Goal: Participate in discussion: Engage in conversation with other users on a specific topic

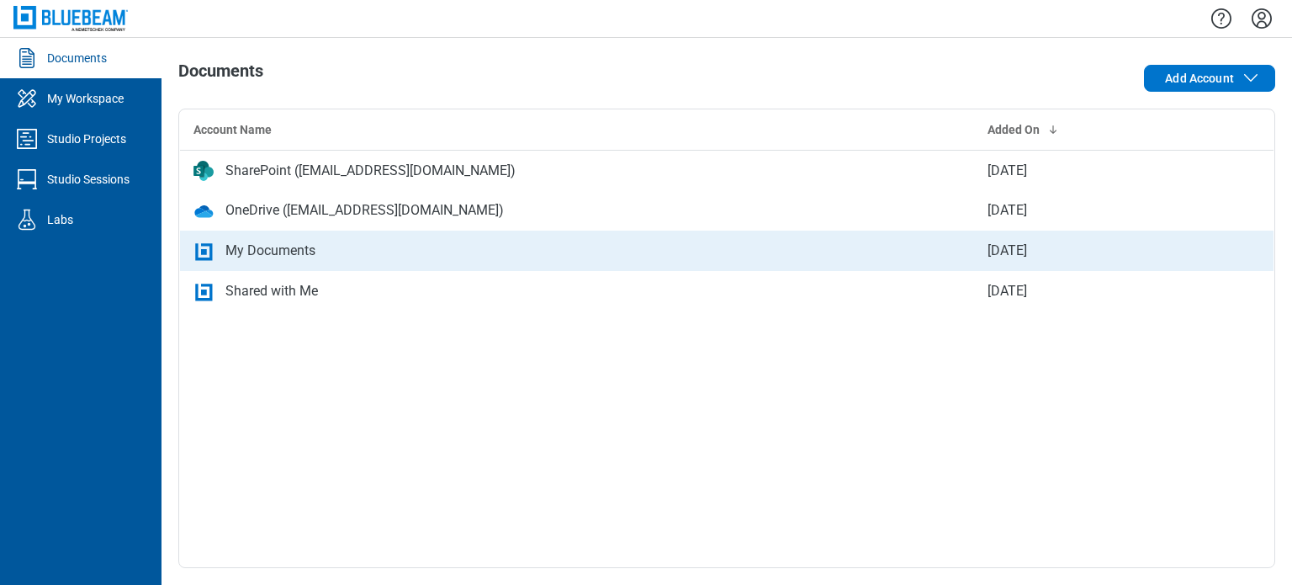
click at [309, 243] on div "My Documents" at bounding box center [270, 251] width 90 height 20
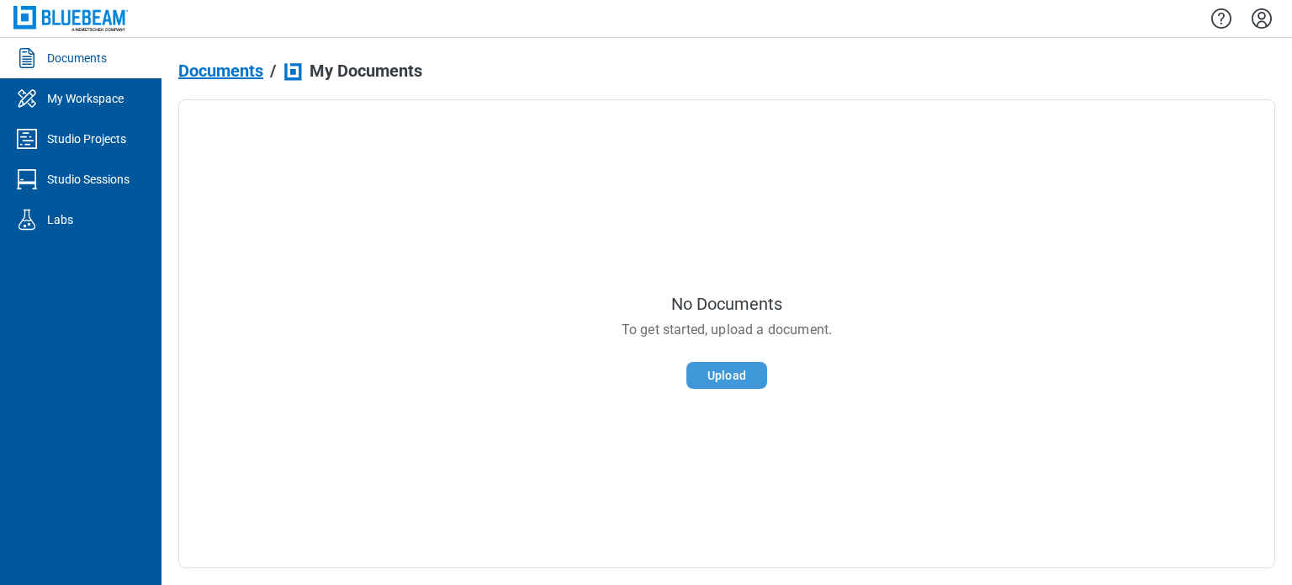
click at [740, 371] on button "Upload" at bounding box center [727, 375] width 81 height 27
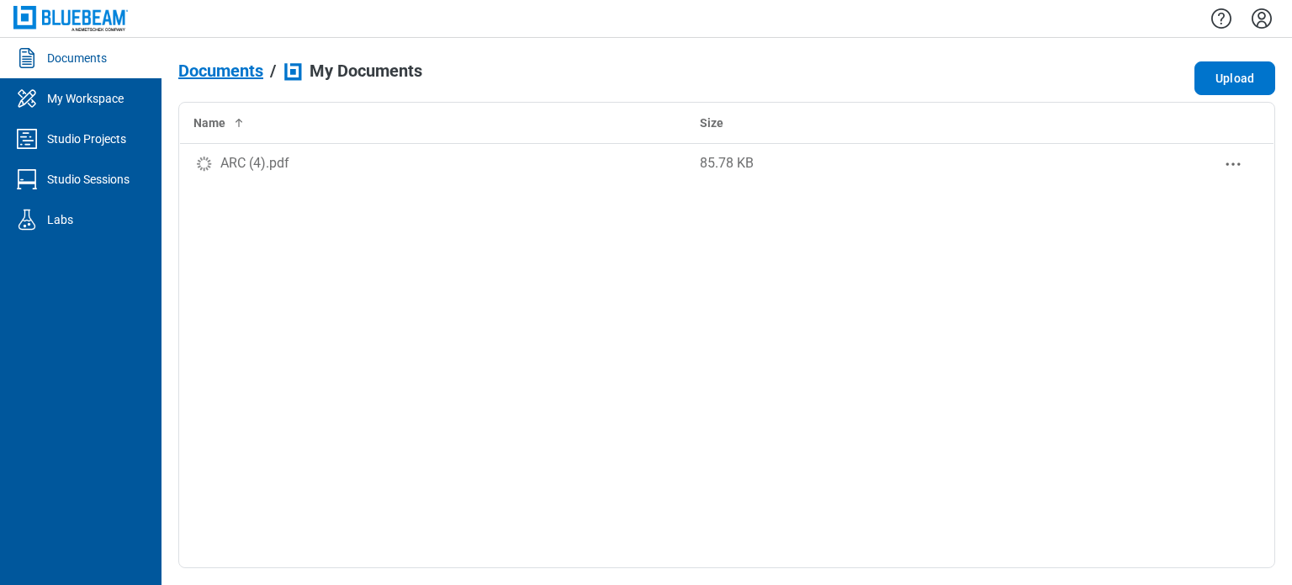
click at [236, 164] on div "ARC (4).pdf" at bounding box center [254, 163] width 69 height 20
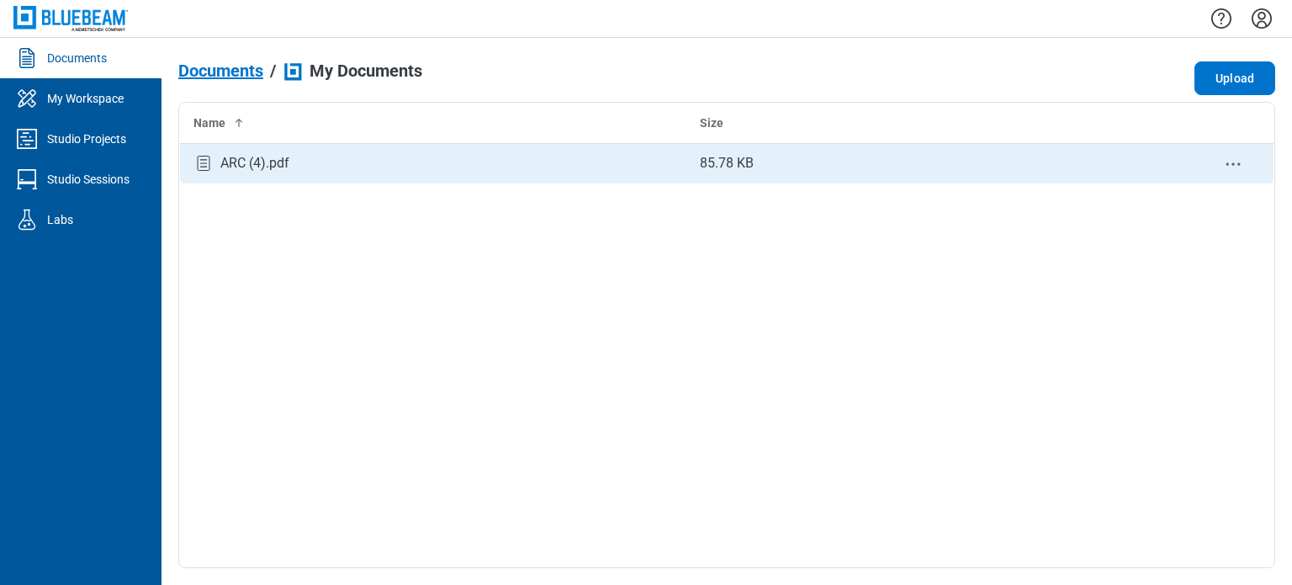
click at [295, 164] on div "ARC (4).pdf" at bounding box center [434, 163] width 480 height 23
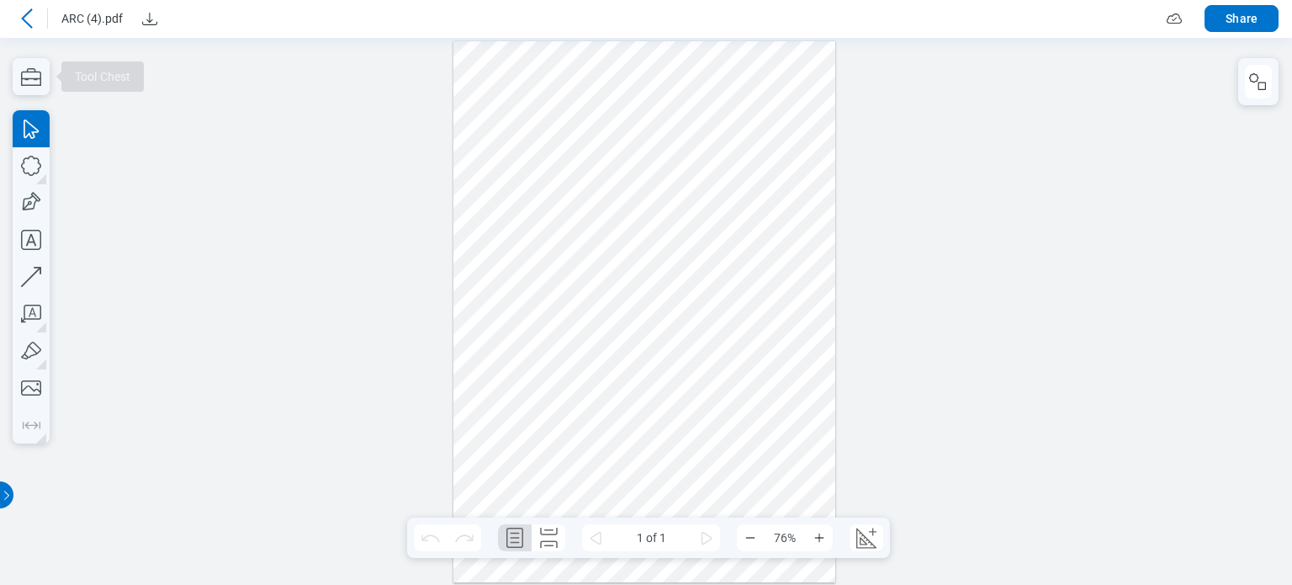
click at [7, 90] on div at bounding box center [646, 310] width 1292 height 547
click at [21, 84] on icon "button" at bounding box center [31, 77] width 20 height 18
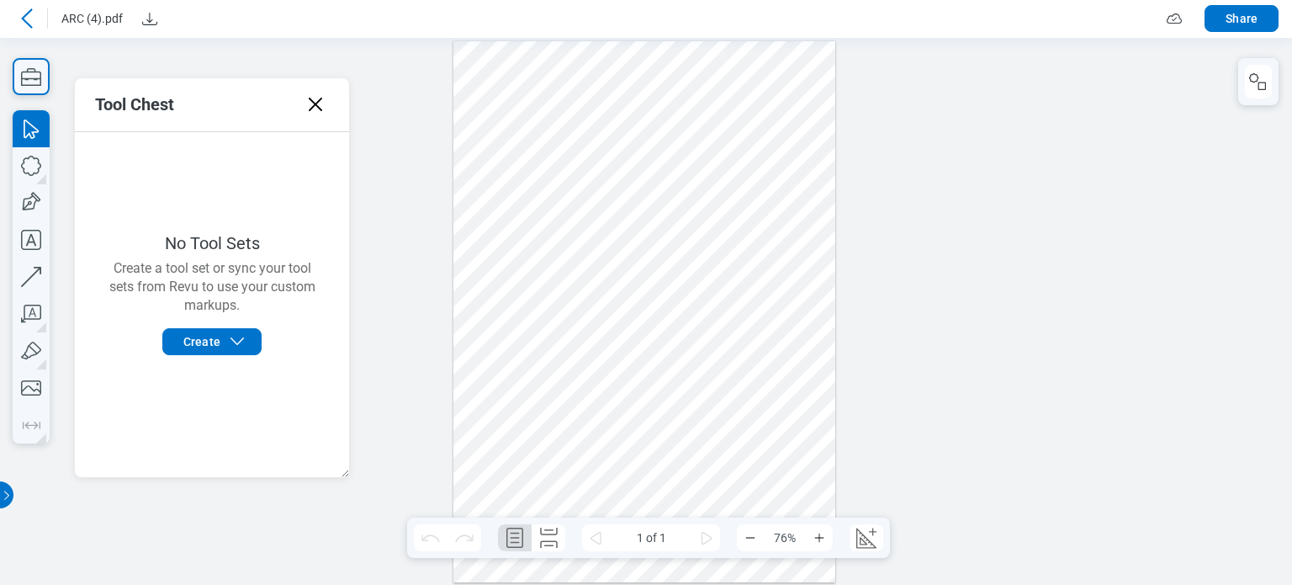
click at [310, 109] on icon at bounding box center [315, 104] width 13 height 13
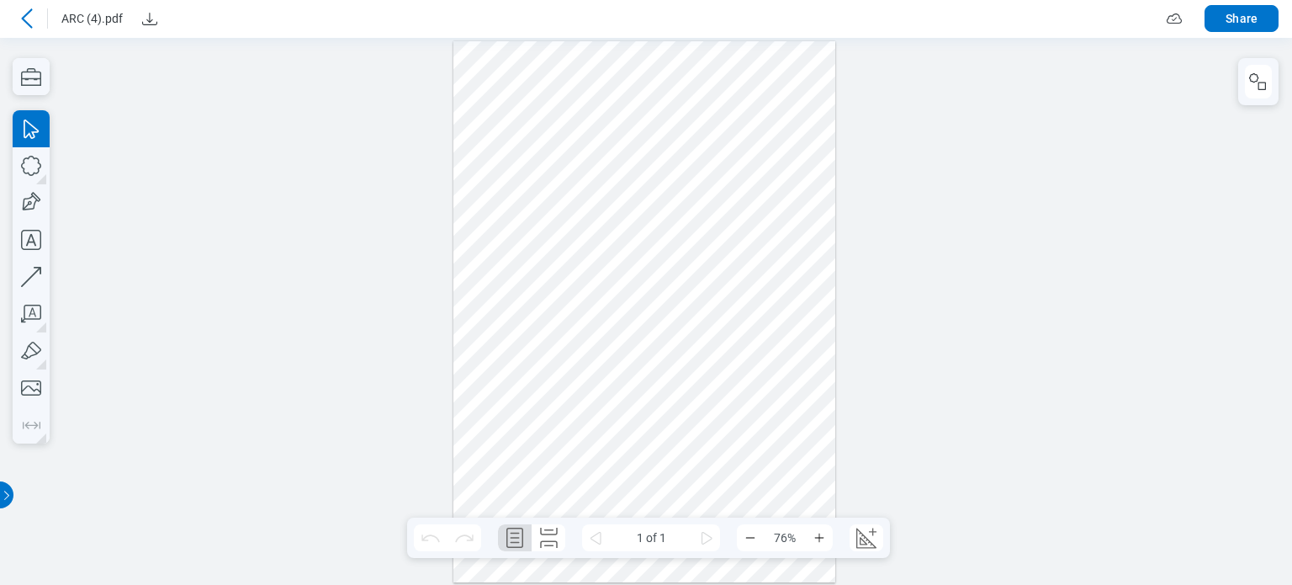
click at [34, 29] on div at bounding box center [26, 18] width 27 height 27
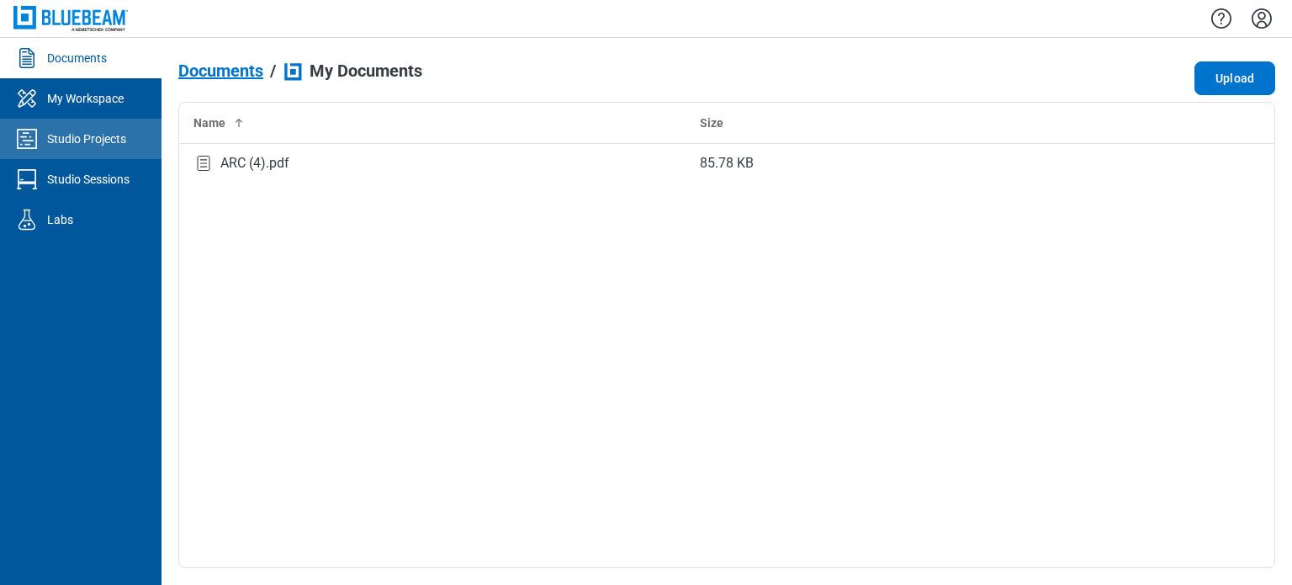
click at [64, 151] on link "Studio Projects" at bounding box center [81, 139] width 162 height 40
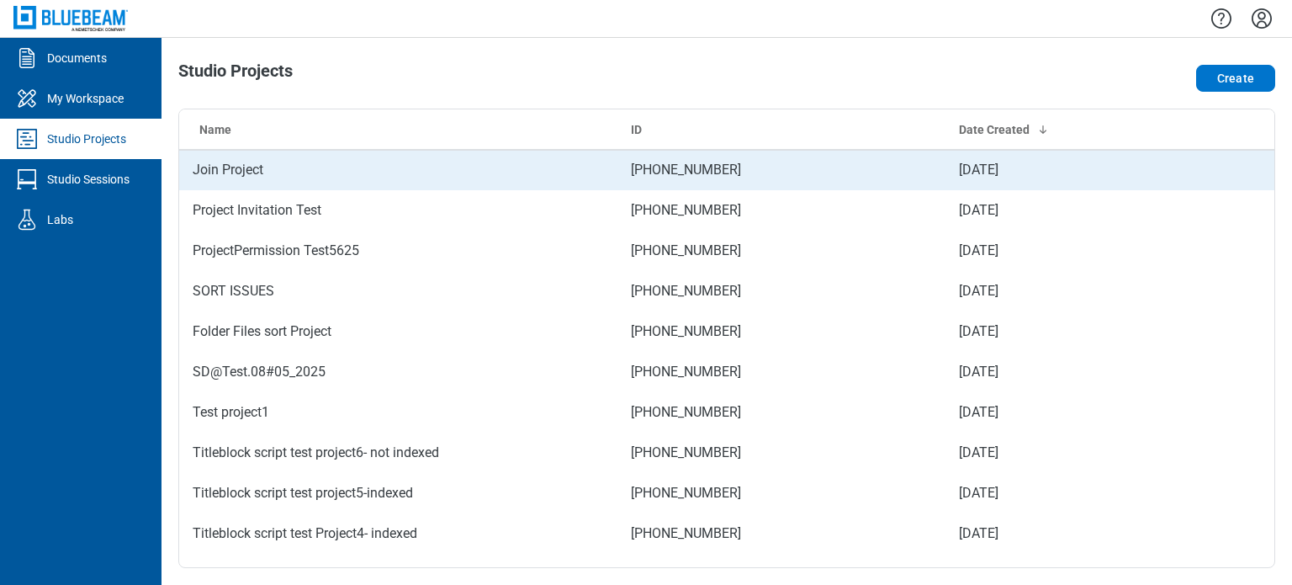
click at [251, 172] on td "Join Project" at bounding box center [398, 170] width 438 height 40
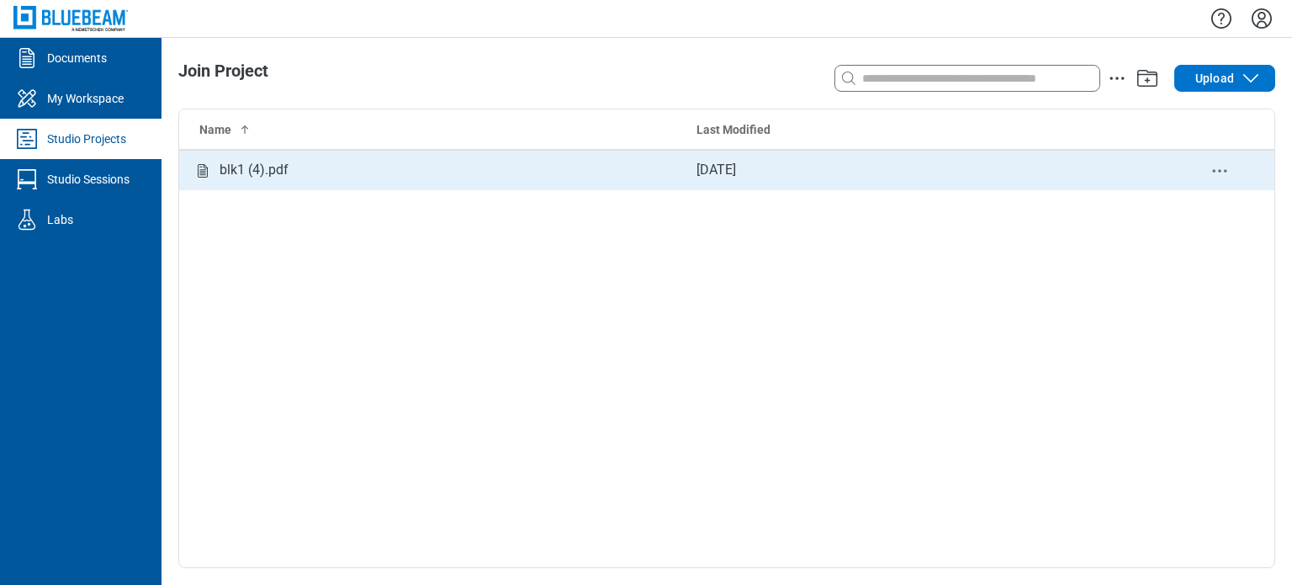
click at [681, 188] on td "blk1 (4).pdf" at bounding box center [431, 170] width 504 height 40
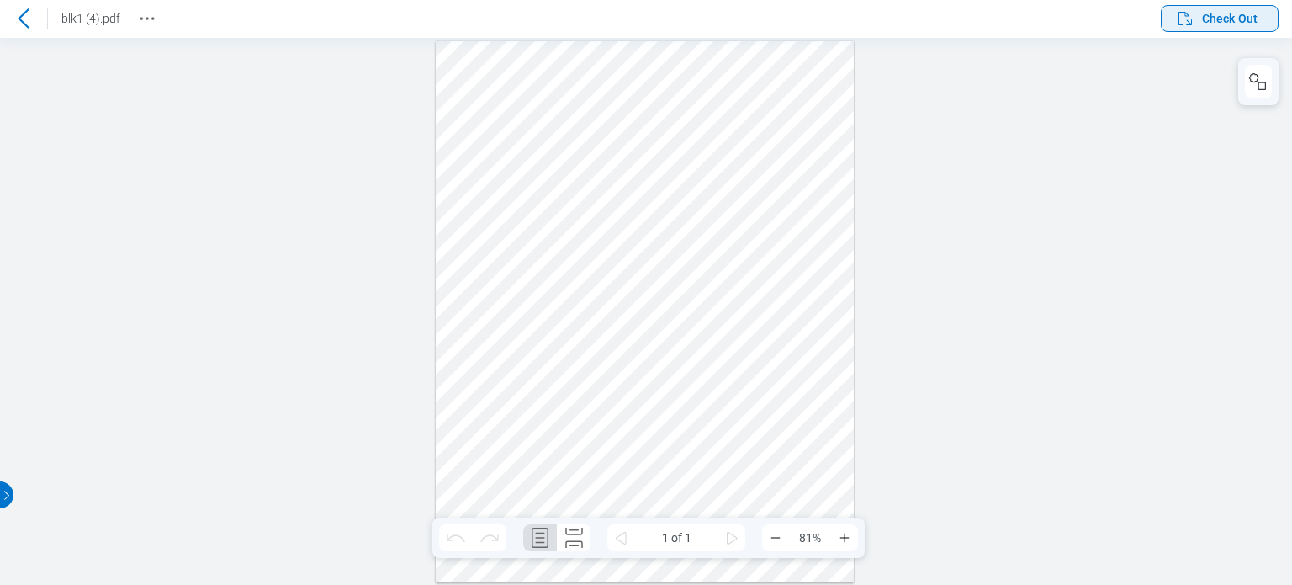
click at [1210, 19] on span "Check Out" at bounding box center [1230, 18] width 56 height 17
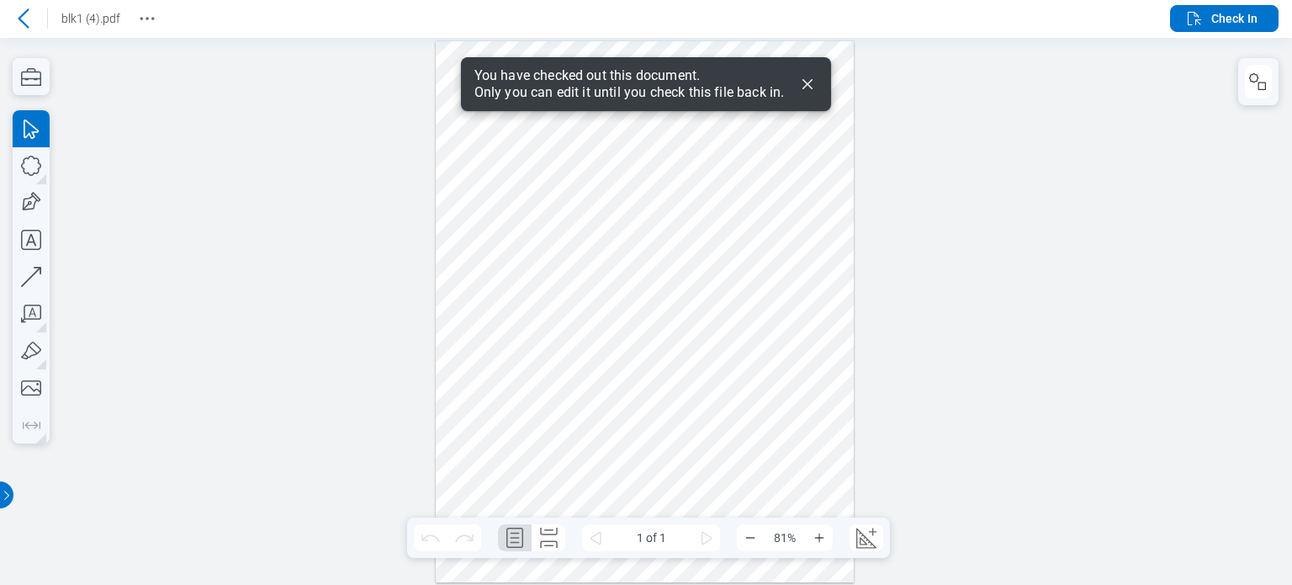
click at [54, 72] on div at bounding box center [646, 310] width 1292 height 547
click at [40, 74] on icon "button" at bounding box center [31, 77] width 20 height 18
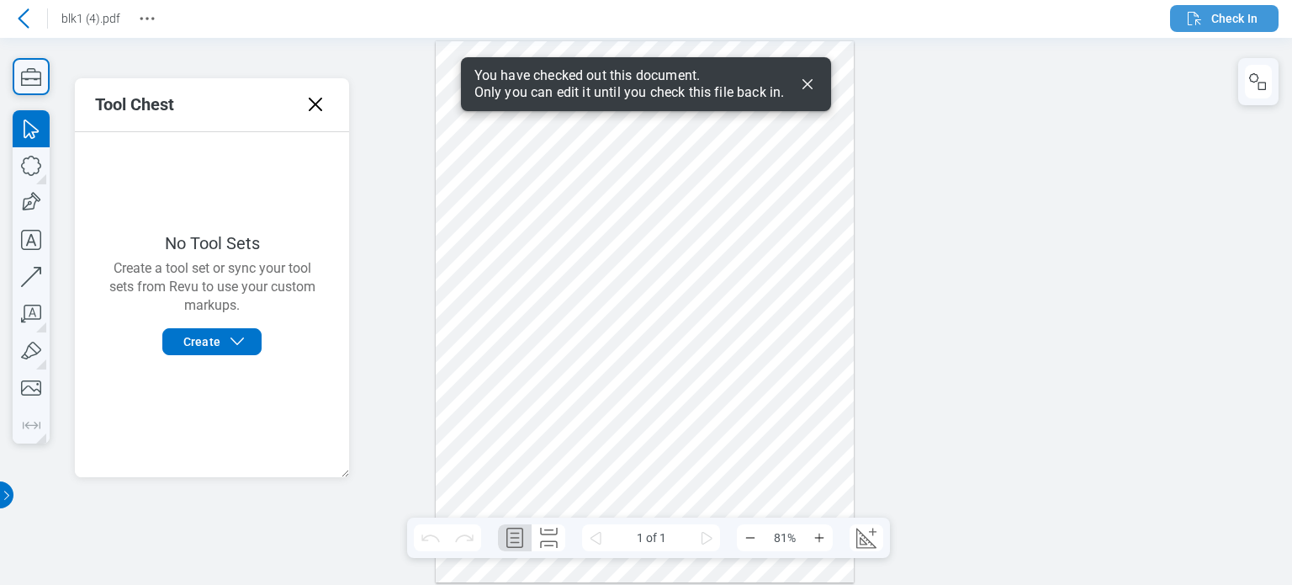
click at [1212, 13] on span "Check In" at bounding box center [1234, 18] width 46 height 17
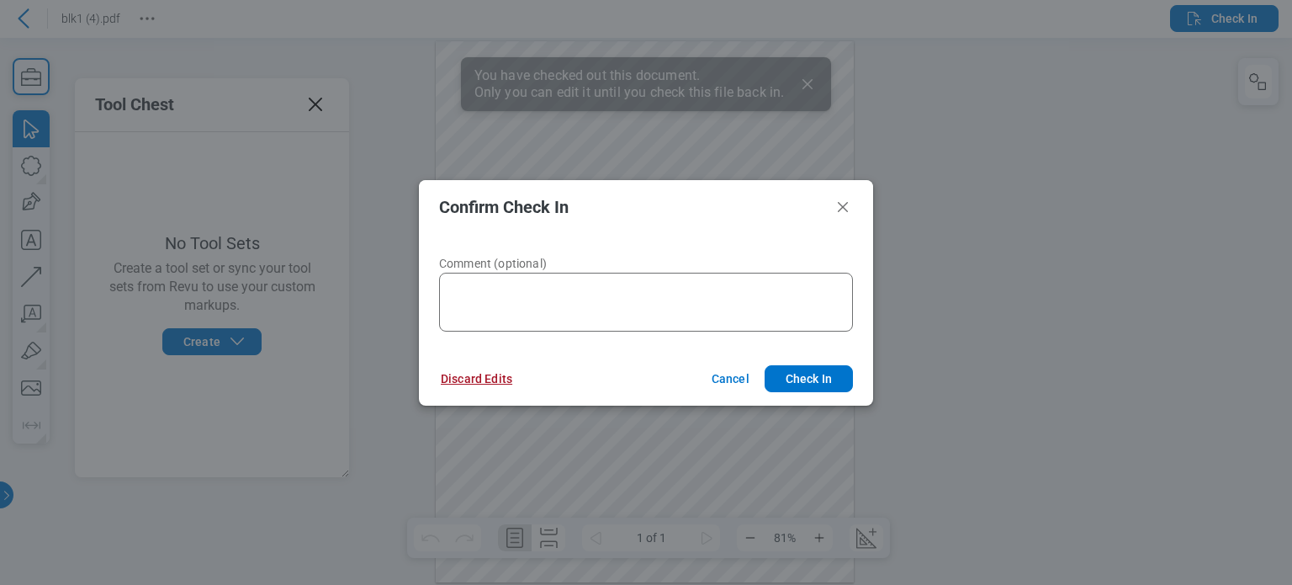
click at [485, 385] on button "Discard Edits" at bounding box center [477, 378] width 112 height 27
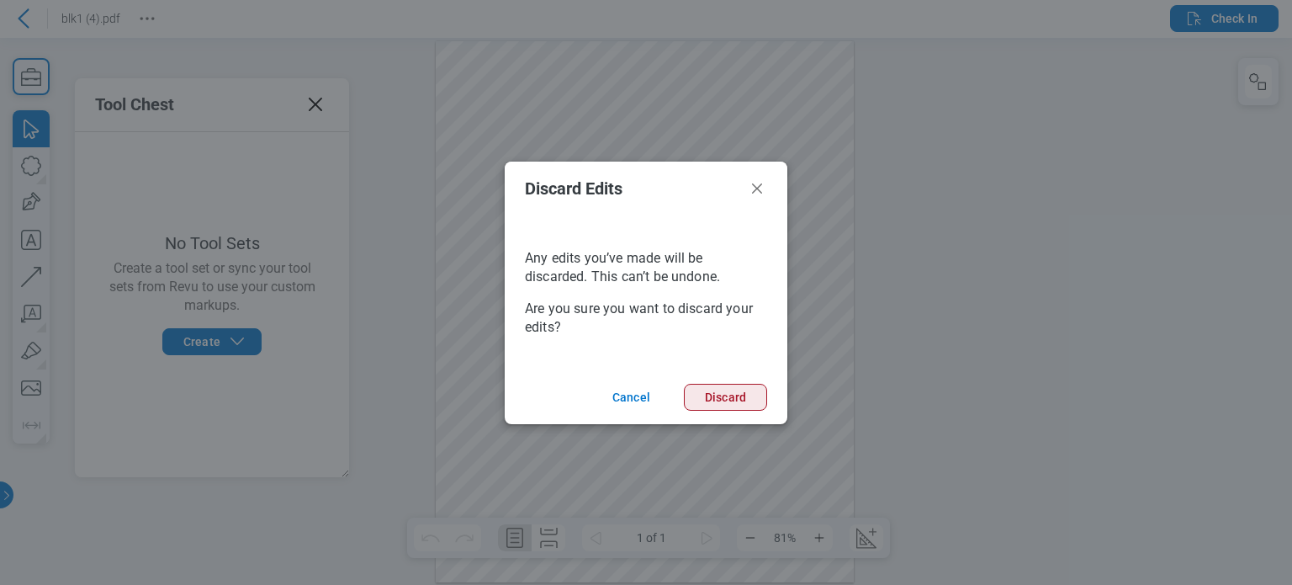
click at [719, 405] on button "Discard" at bounding box center [725, 397] width 83 height 27
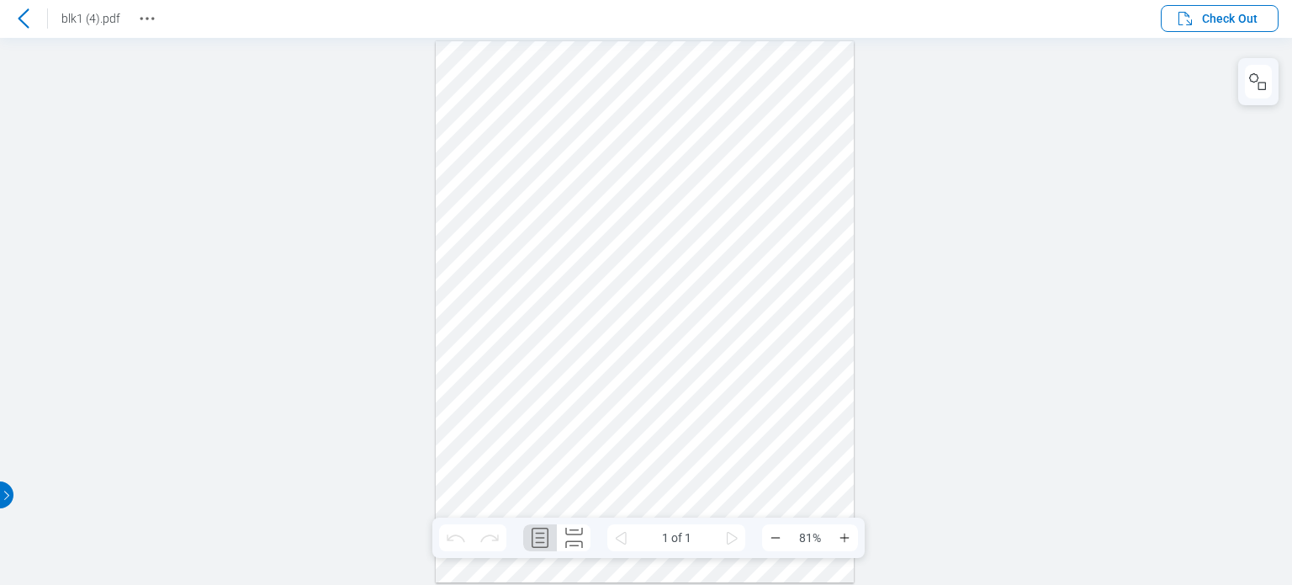
click at [31, 21] on icon at bounding box center [23, 18] width 20 height 20
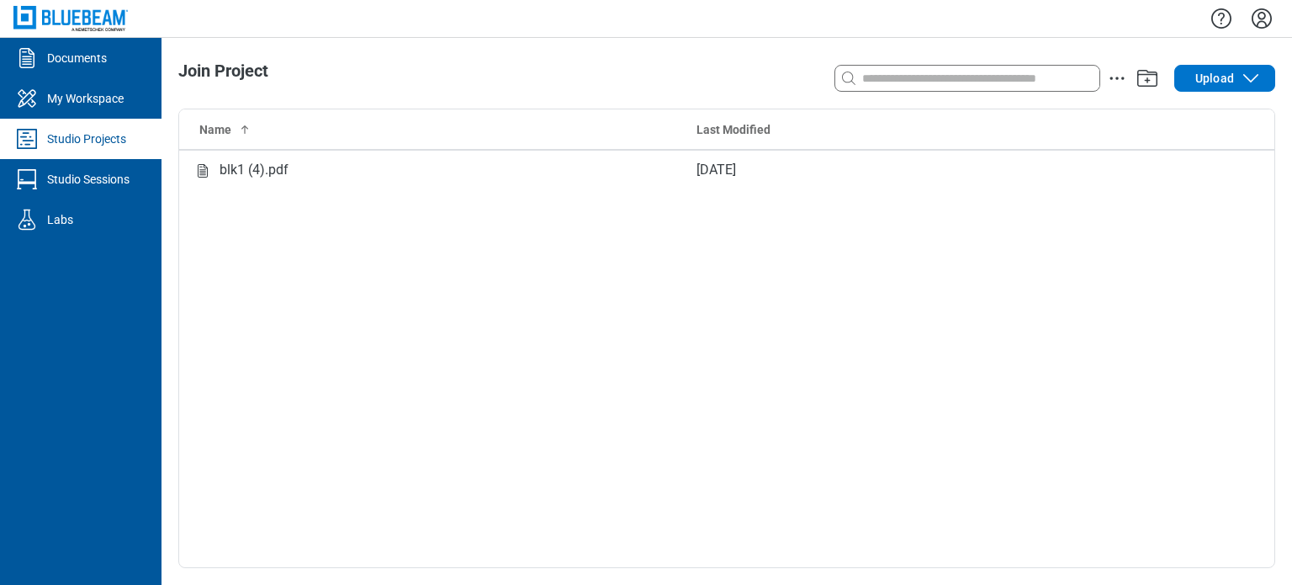
click at [1256, 23] on icon "Settings" at bounding box center [1262, 18] width 27 height 27
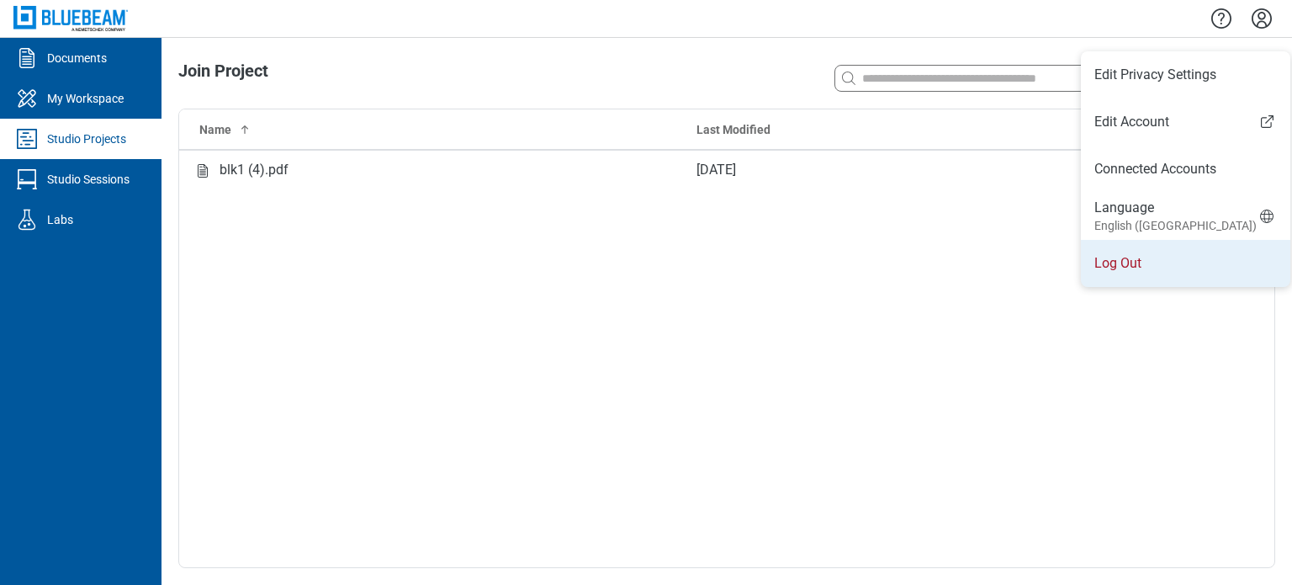
click at [1164, 273] on li "Log Out" at bounding box center [1185, 263] width 209 height 47
